Goal: Transaction & Acquisition: Purchase product/service

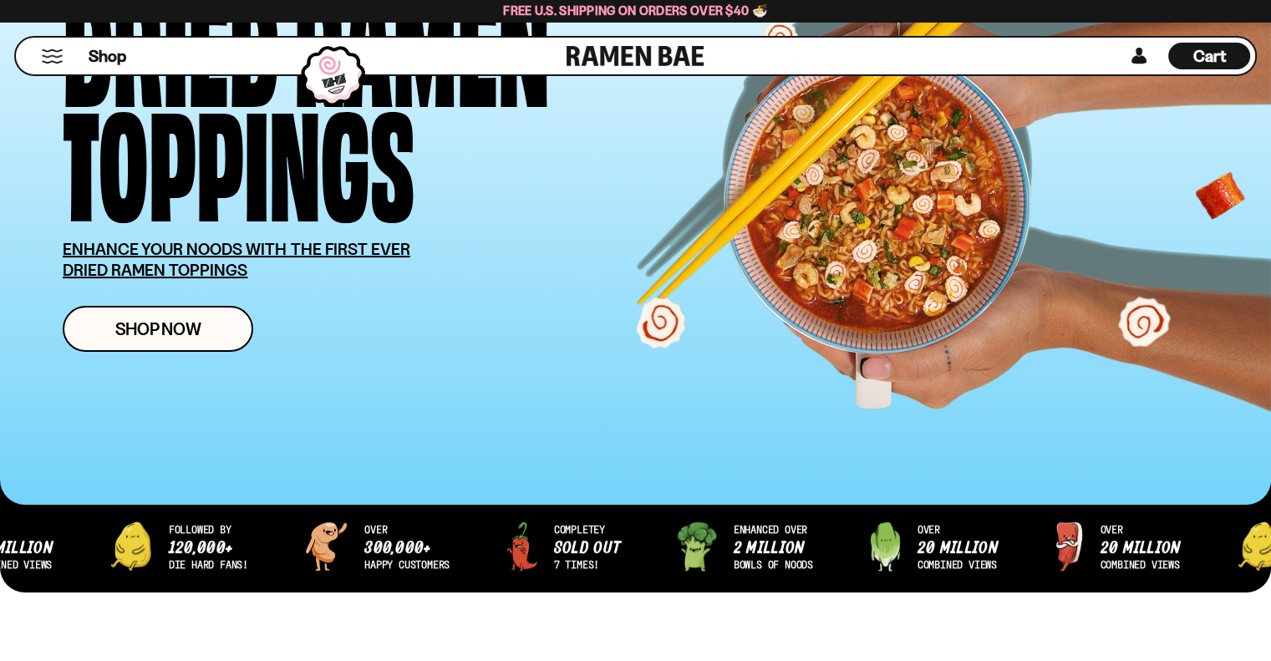
scroll to position [251, 0]
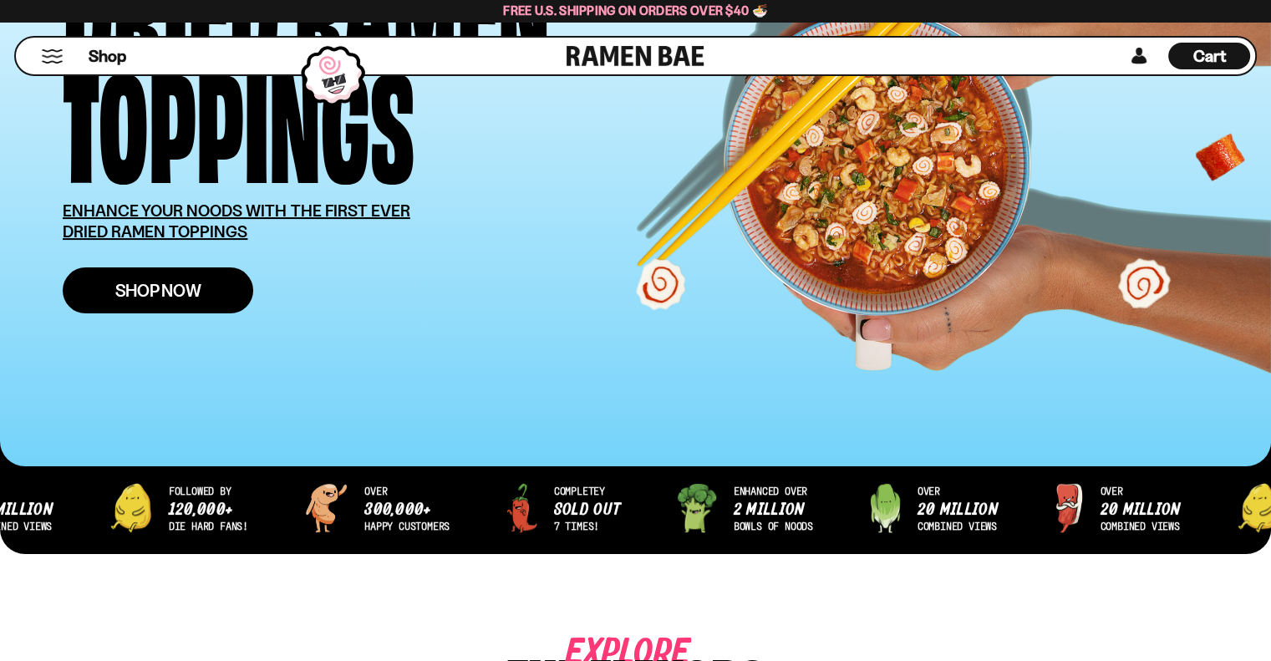
click at [146, 291] on span "Shop Now" at bounding box center [158, 291] width 86 height 18
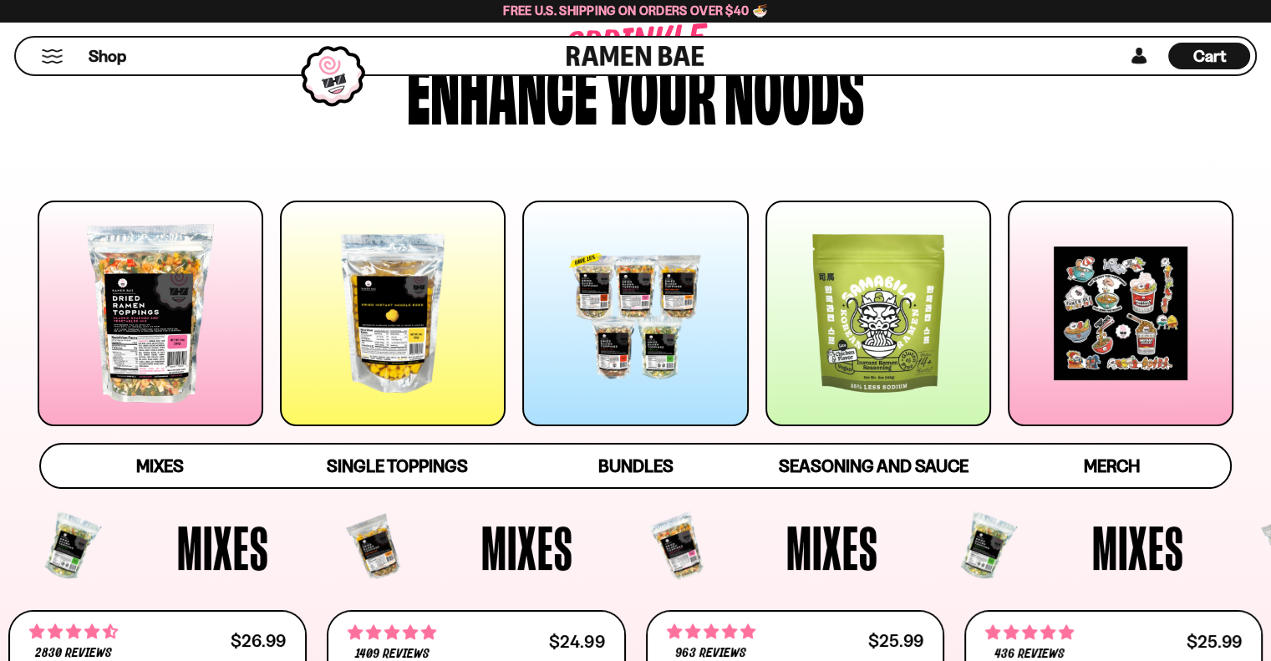
scroll to position [167, 0]
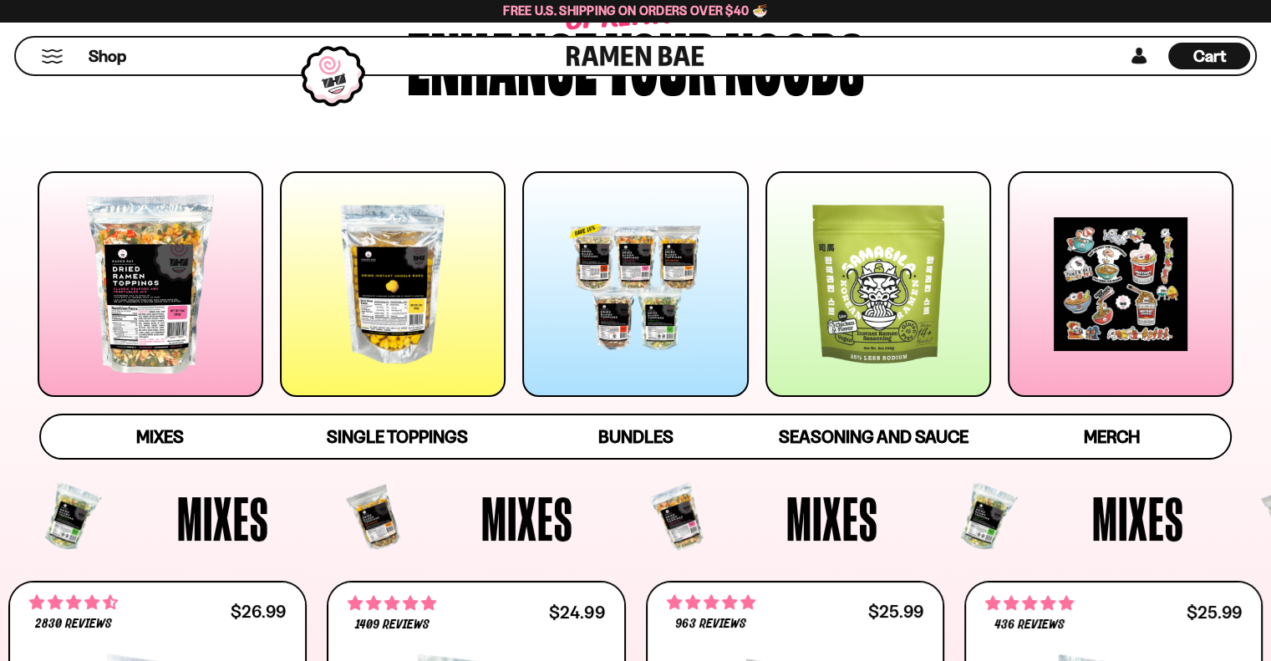
click at [154, 298] on div at bounding box center [151, 284] width 226 height 226
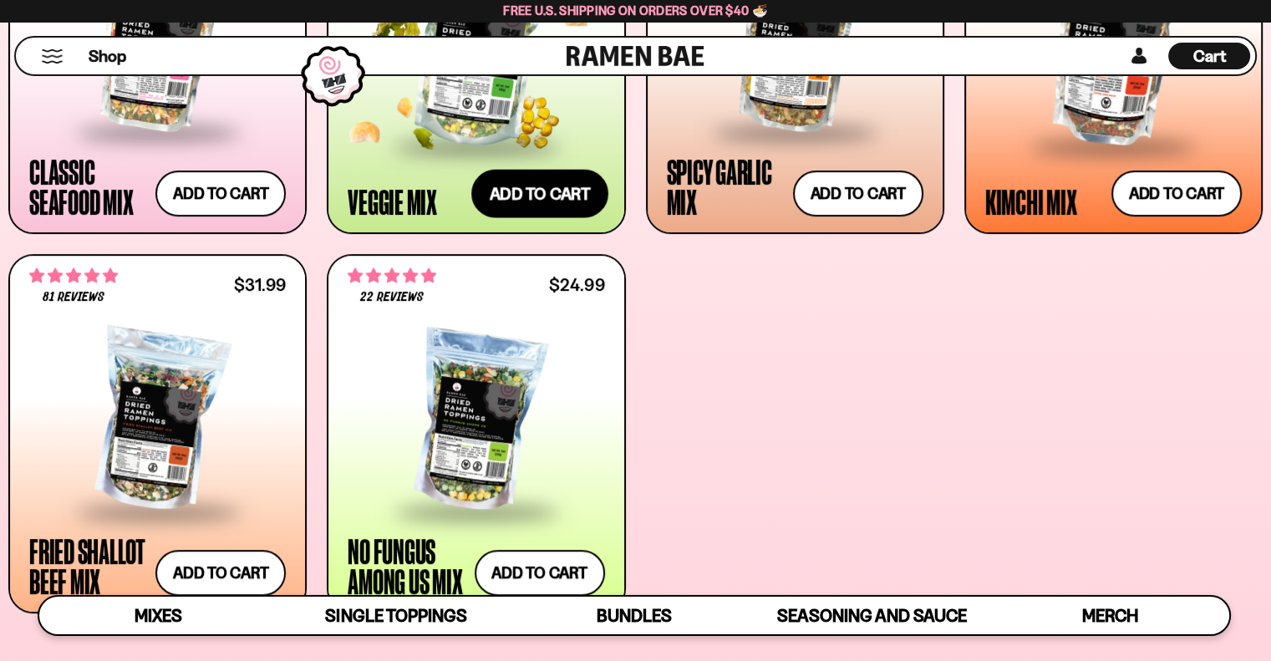
scroll to position [898, 0]
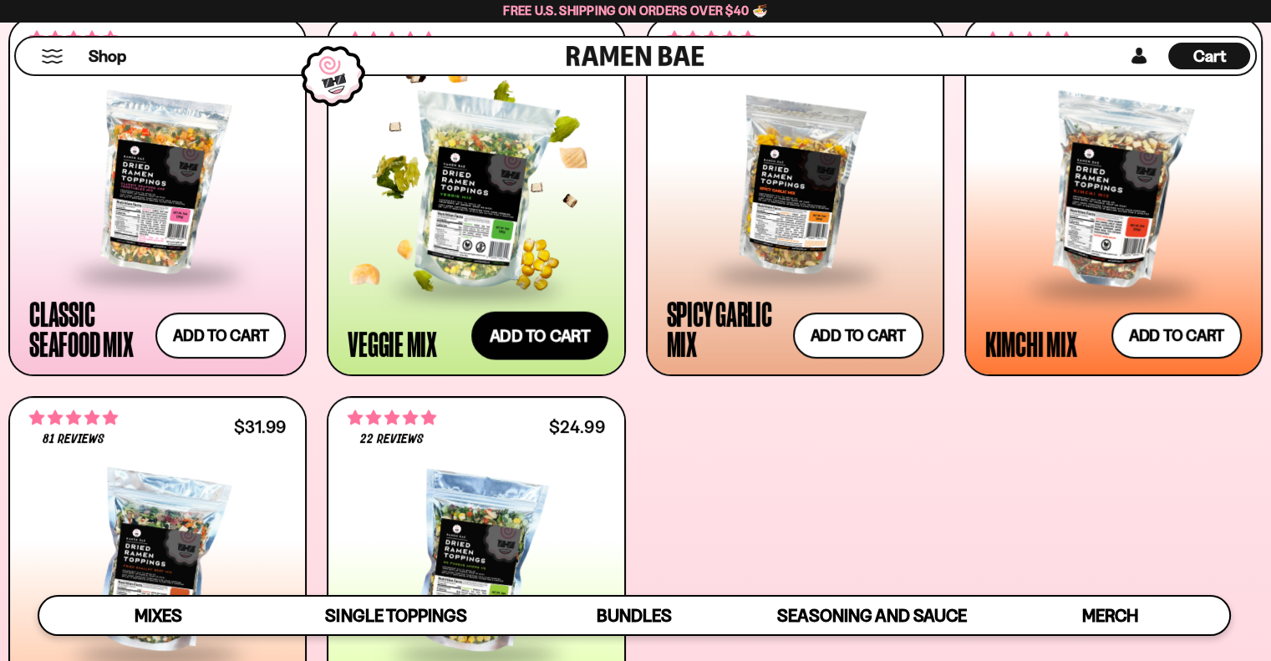
click at [548, 336] on button "Add to cart Add ― Regular price $24.99 Regular price Sale price $24.99 Unit pri…" at bounding box center [539, 336] width 137 height 48
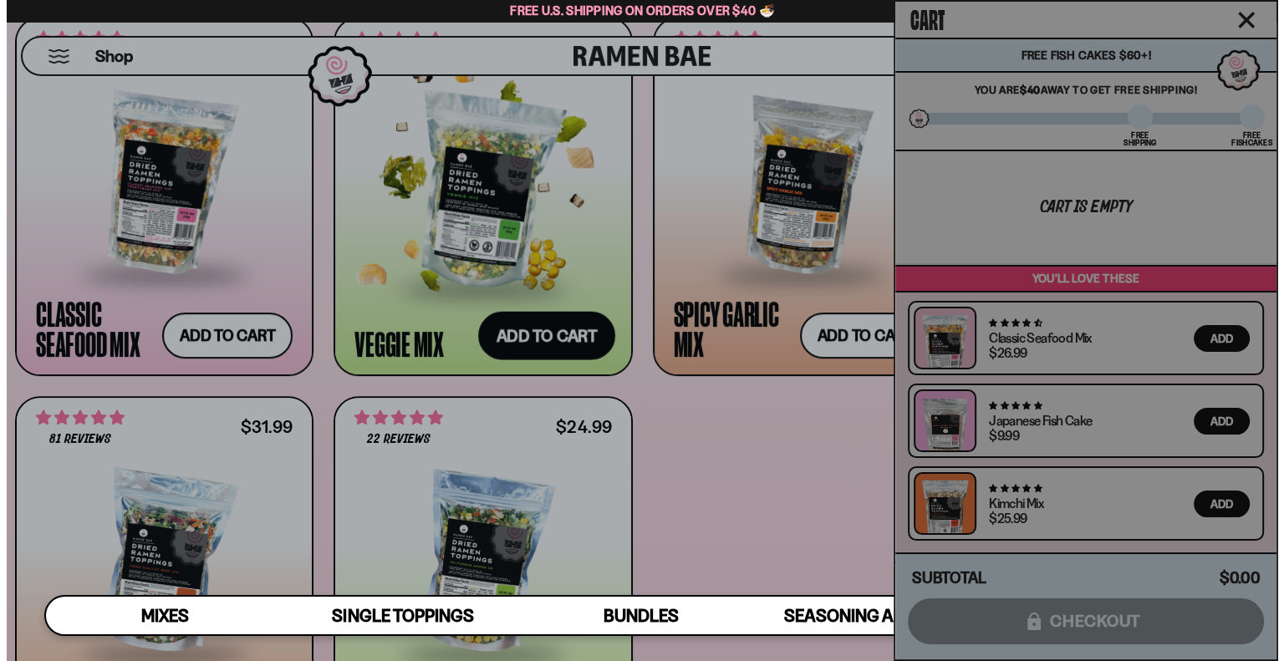
scroll to position [734, 0]
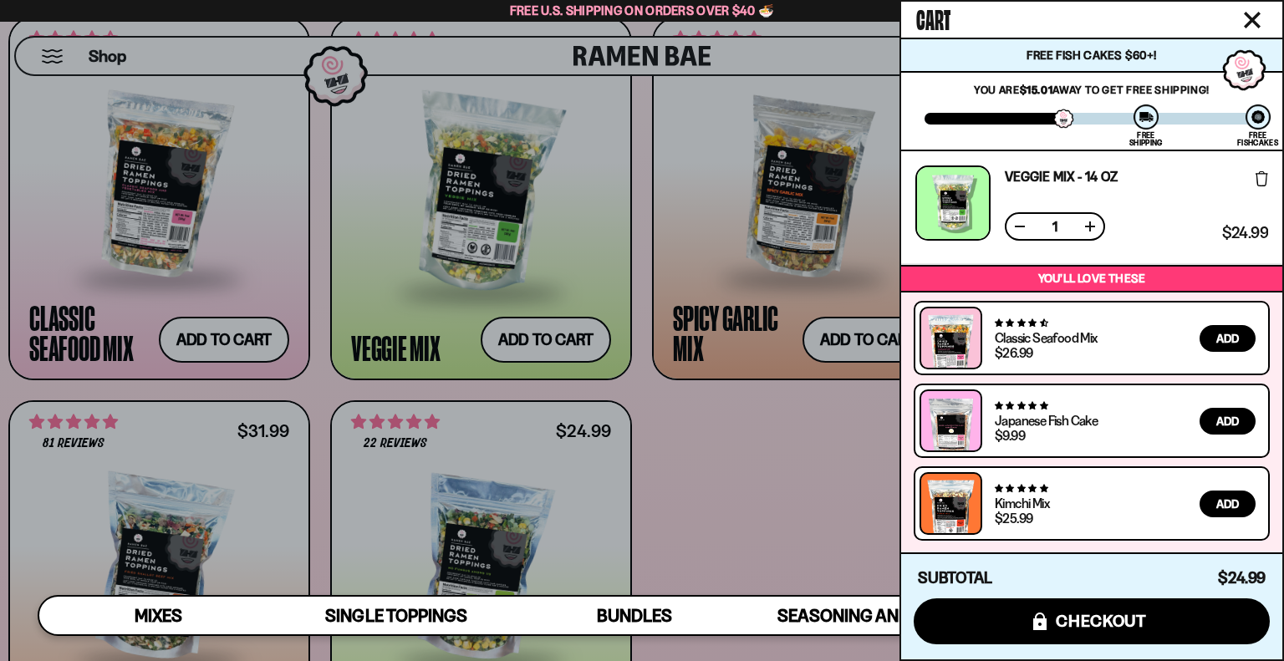
click at [1255, 16] on icon "Close cart" at bounding box center [1251, 20] width 15 height 15
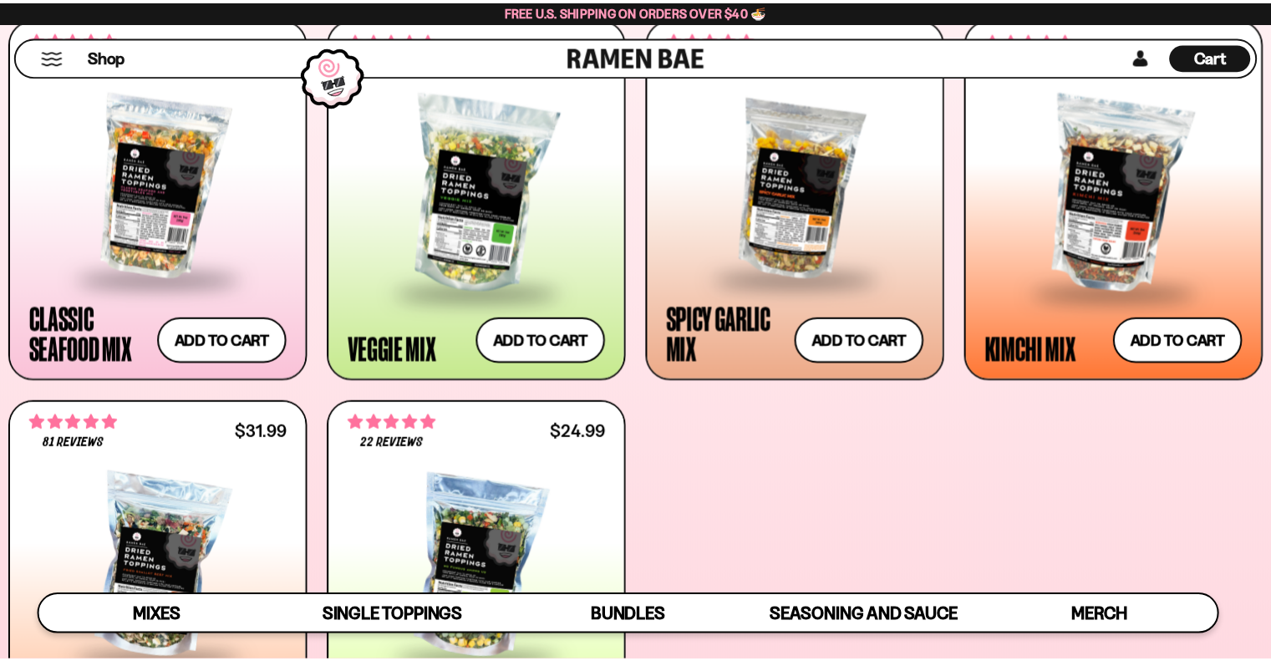
scroll to position [731, 0]
